Goal: Check status: Check status

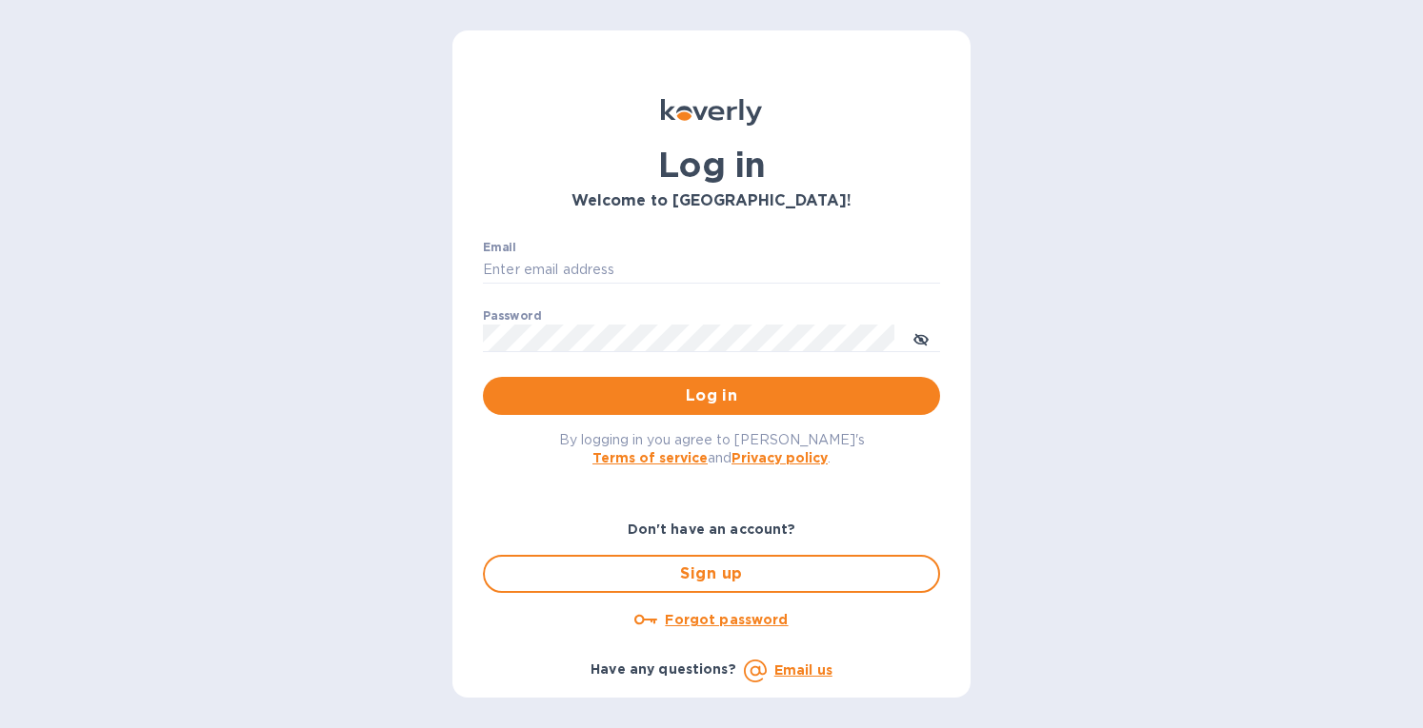
type input "eringrace@selectsellars.com"
click at [788, 409] on button "Log in" at bounding box center [711, 396] width 457 height 38
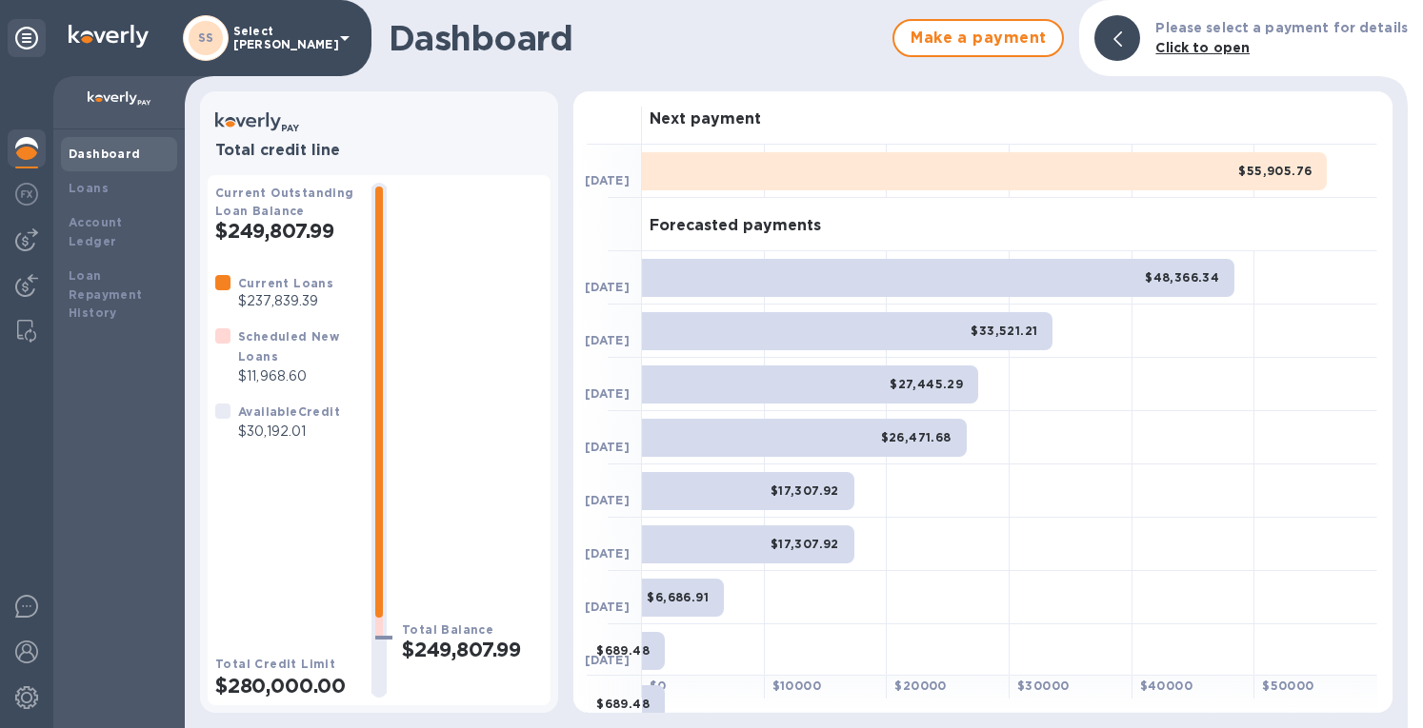
click at [29, 254] on div at bounding box center [27, 240] width 38 height 38
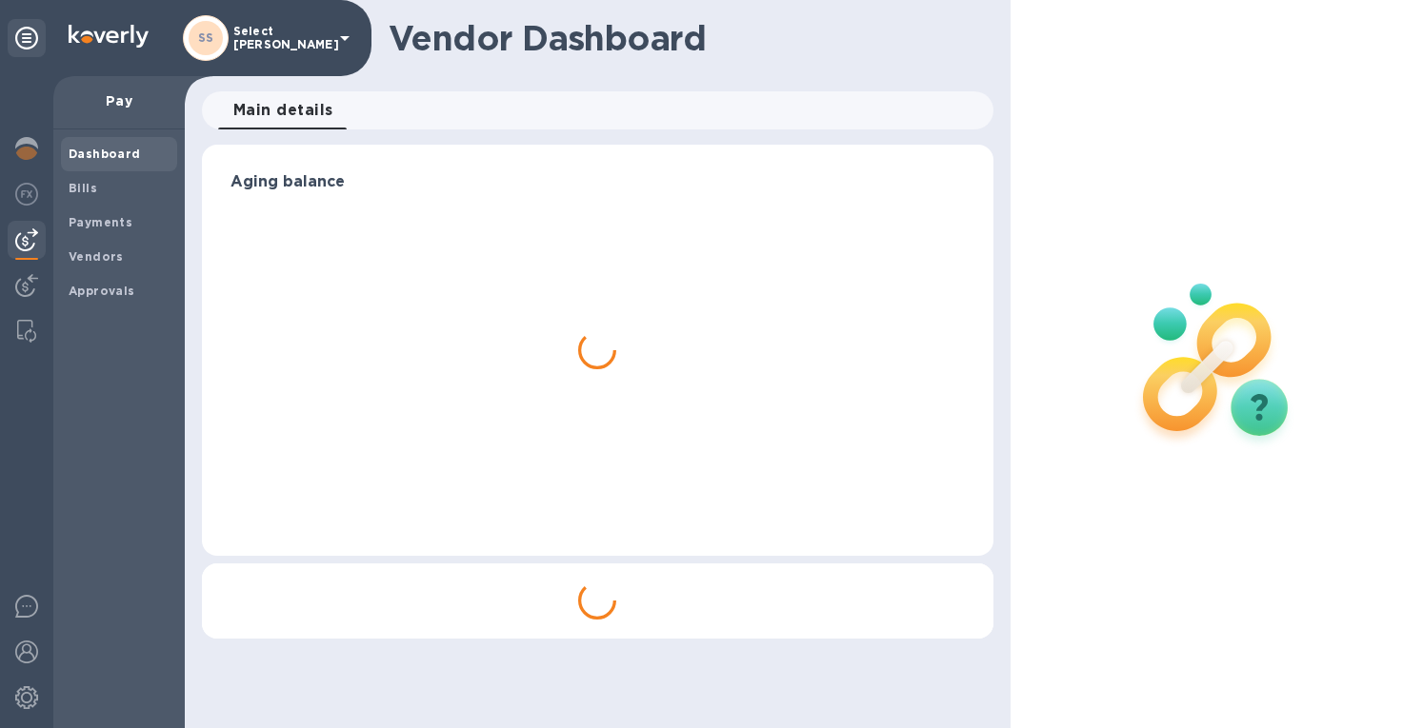
click at [116, 221] on b "Payments" at bounding box center [101, 222] width 64 height 14
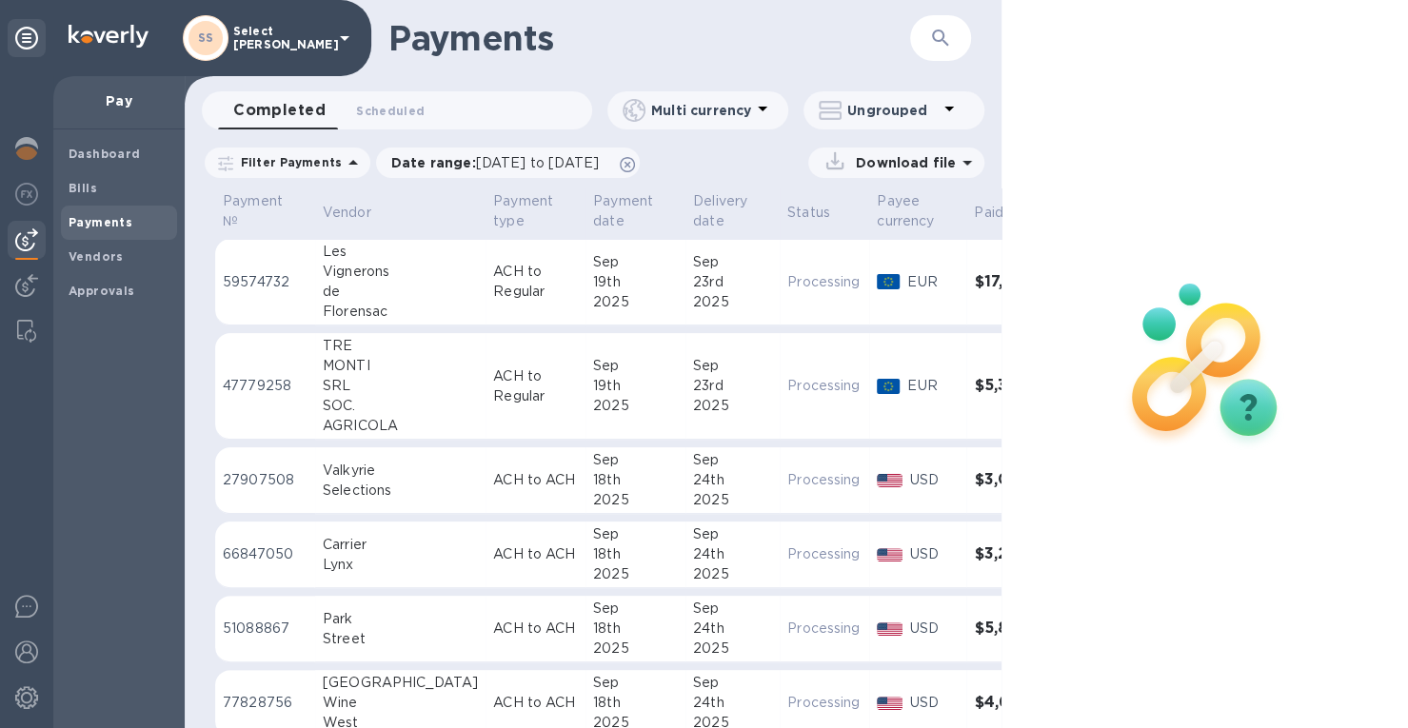
click at [25, 286] on img at bounding box center [26, 285] width 23 height 23
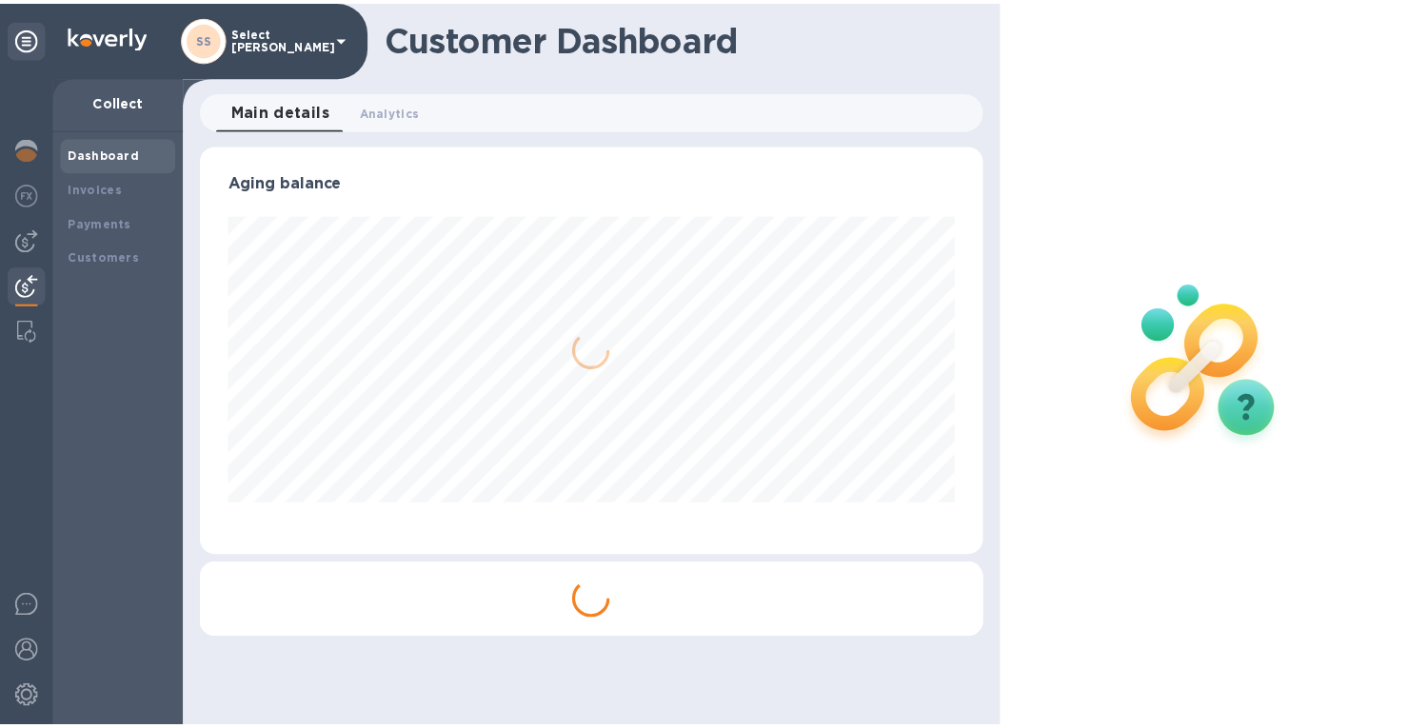
scroll to position [951813, 951440]
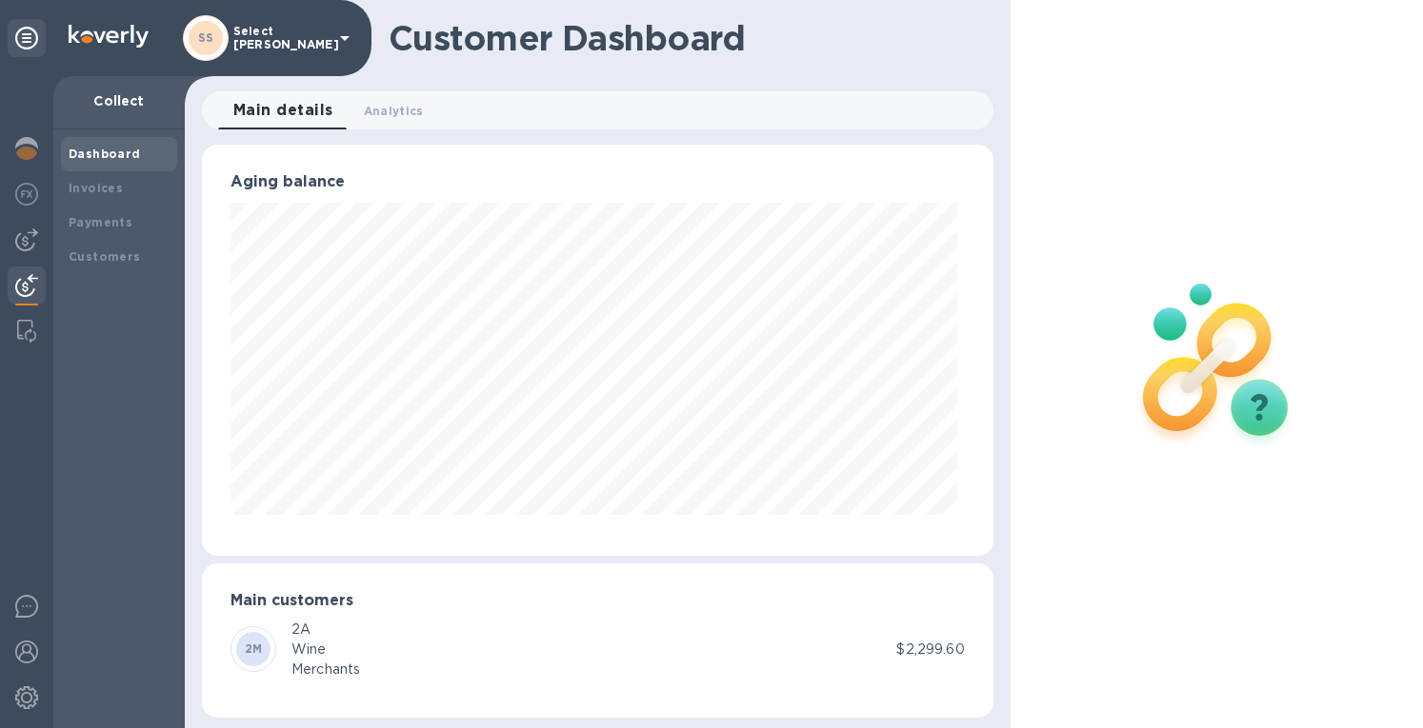
click at [120, 227] on b "Payments" at bounding box center [101, 222] width 64 height 14
